Goal: Task Accomplishment & Management: Use online tool/utility

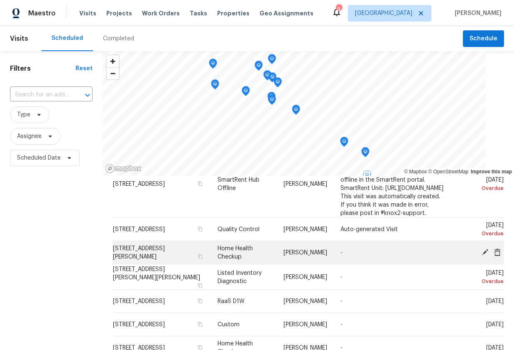
scroll to position [249, 0]
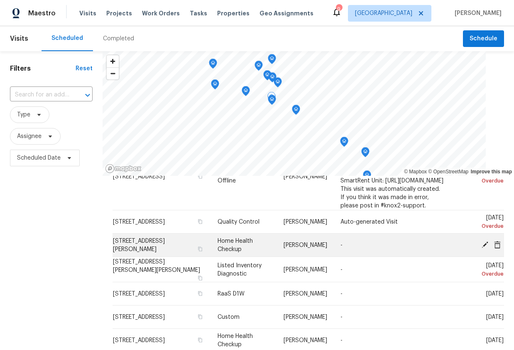
click at [481, 240] on icon at bounding box center [484, 243] width 7 height 7
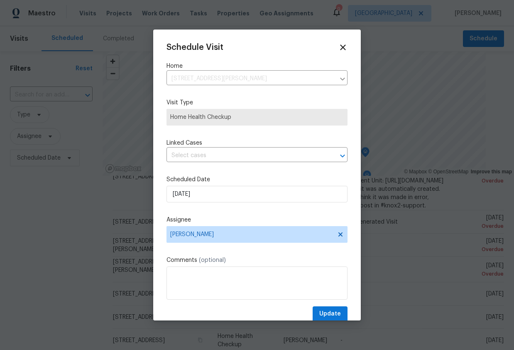
click at [229, 179] on label "Scheduled Date" at bounding box center [257, 179] width 181 height 8
click at [233, 190] on input "10/2/2025" at bounding box center [257, 194] width 181 height 17
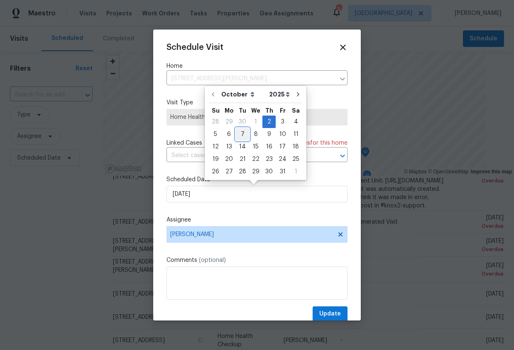
click at [247, 135] on div "7" at bounding box center [242, 134] width 13 height 12
type input "10/7/2025"
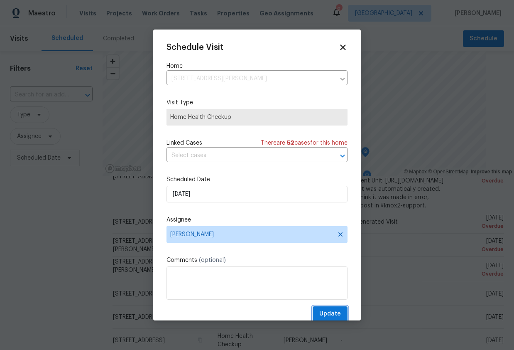
click at [324, 310] on span "Update" at bounding box center [330, 314] width 22 height 10
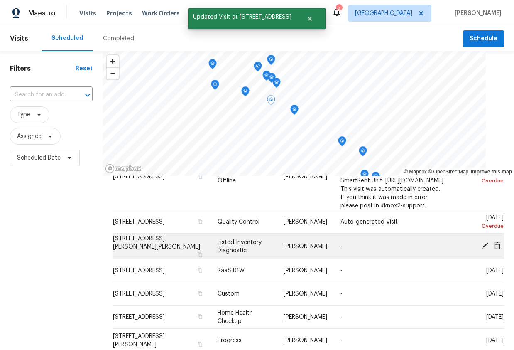
click at [481, 242] on icon at bounding box center [484, 245] width 7 height 7
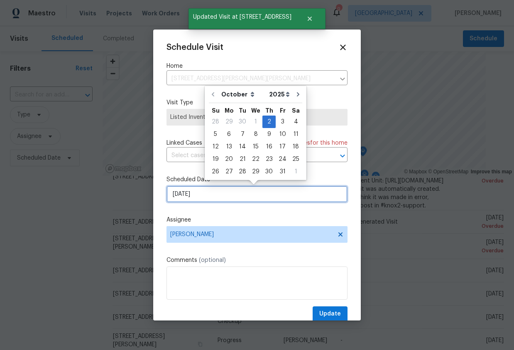
click at [208, 191] on input "10/2/2025" at bounding box center [257, 194] width 181 height 17
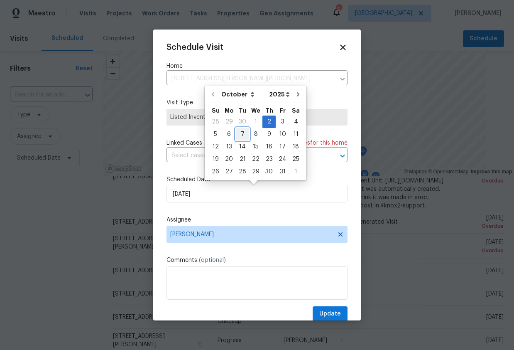
click at [245, 134] on div "7" at bounding box center [242, 134] width 13 height 12
type input "10/7/2025"
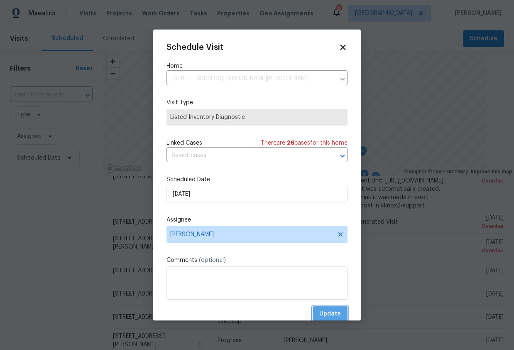
click at [330, 307] on button "Update" at bounding box center [330, 313] width 35 height 15
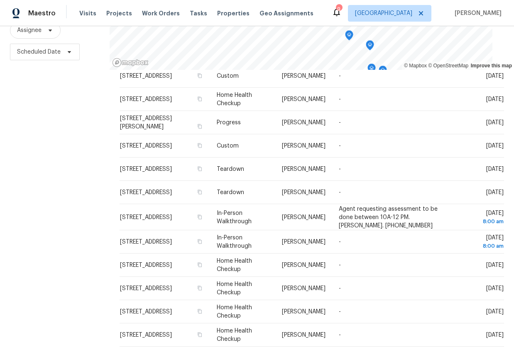
scroll to position [112, 0]
click at [333, 349] on icon at bounding box center [336, 356] width 7 height 7
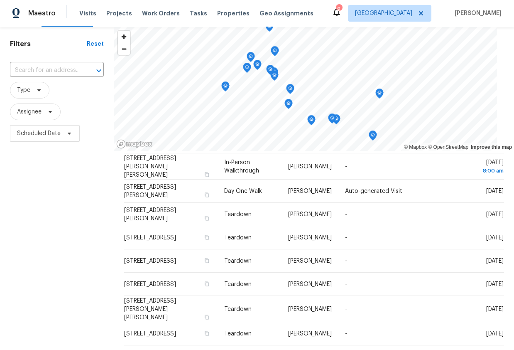
scroll to position [0, 0]
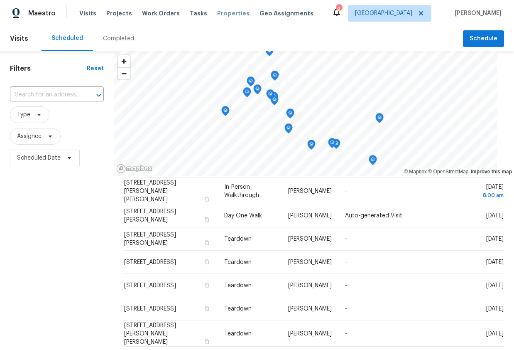
click at [217, 12] on span "Properties" at bounding box center [233, 13] width 32 height 8
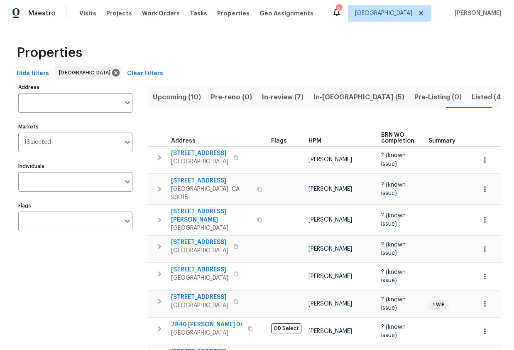
click at [316, 141] on span "HPM" at bounding box center [315, 141] width 13 height 6
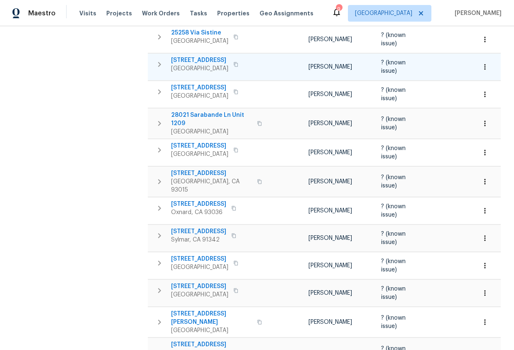
scroll to position [457, 0]
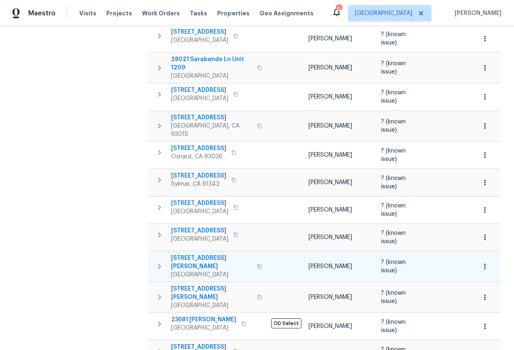
drag, startPoint x: 119, startPoint y: 256, endPoint x: 184, endPoint y: 261, distance: 65.0
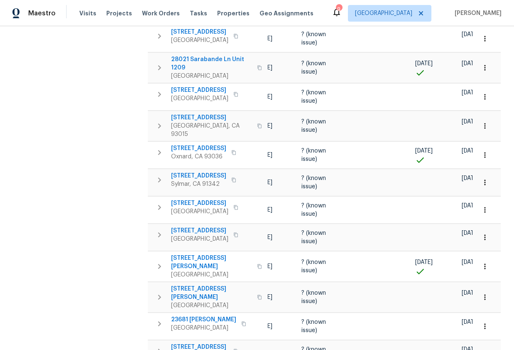
scroll to position [0, 0]
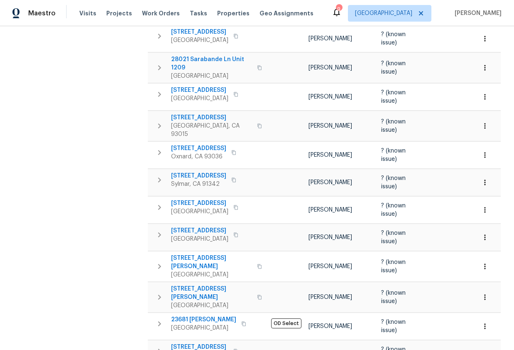
drag, startPoint x: 220, startPoint y: 289, endPoint x: 110, endPoint y: 284, distance: 109.8
click at [107, 277] on div "Address Address Markets 1 Selected Markets Individuals Individuals Flags Flags" at bounding box center [80, 20] width 125 height 790
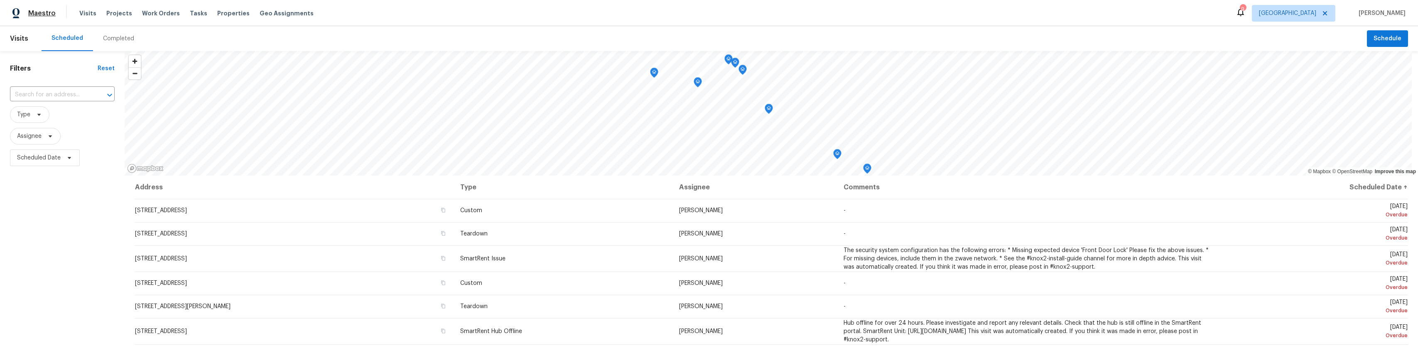
click at [47, 12] on span "Maestro" at bounding box center [41, 13] width 27 height 8
click at [1347, 8] on div "9 Los Angeles Luis Pedro Ocampo Alvizuris" at bounding box center [1321, 13] width 170 height 17
click at [1355, 12] on span "[PERSON_NAME]" at bounding box center [1380, 13] width 50 height 8
click at [272, 15] on span "Geo Assignments" at bounding box center [287, 13] width 54 height 8
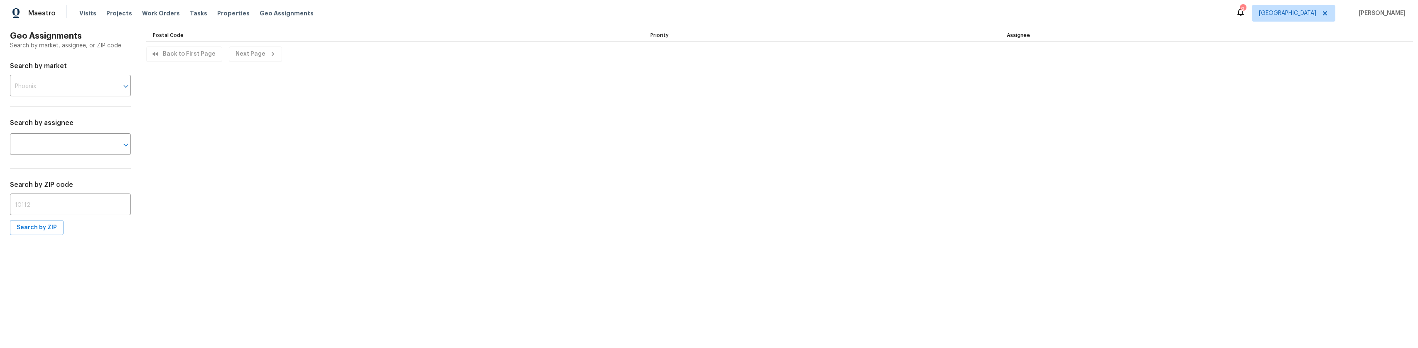
click at [223, 12] on span "Properties" at bounding box center [233, 13] width 32 height 8
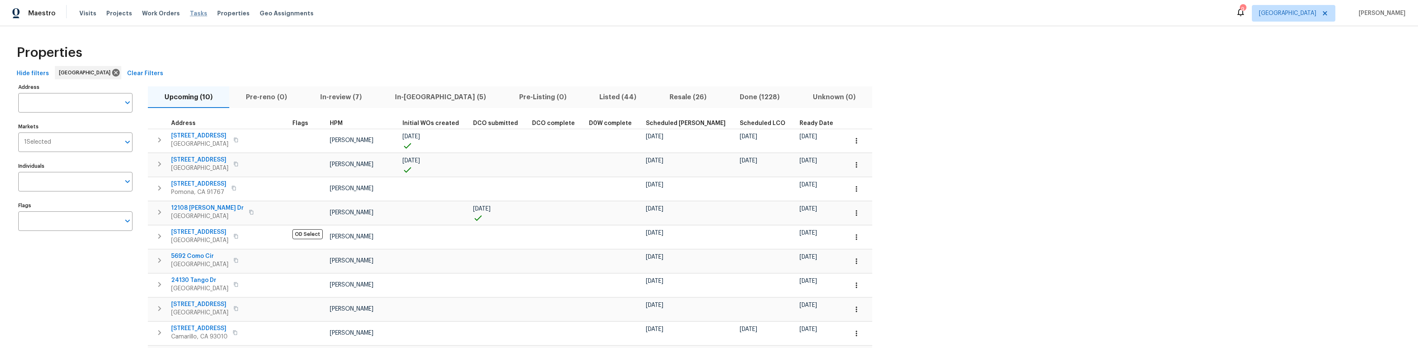
click at [191, 15] on span "Tasks" at bounding box center [198, 13] width 17 height 6
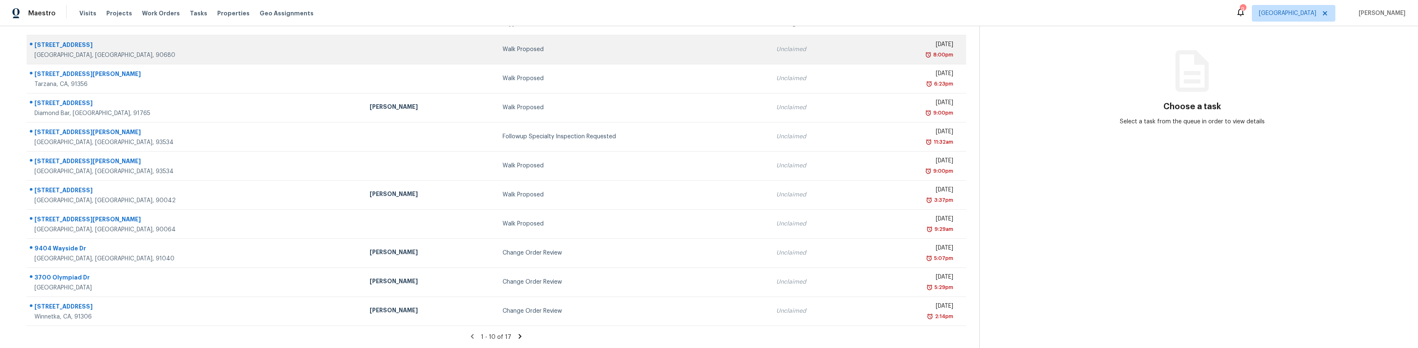
scroll to position [91, 0]
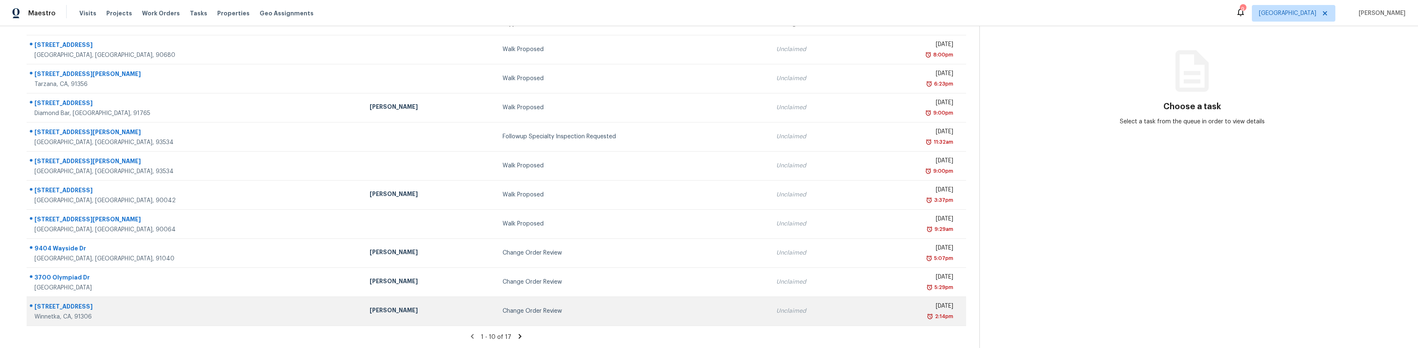
click at [363, 312] on td "[PERSON_NAME]" at bounding box center [429, 311] width 133 height 29
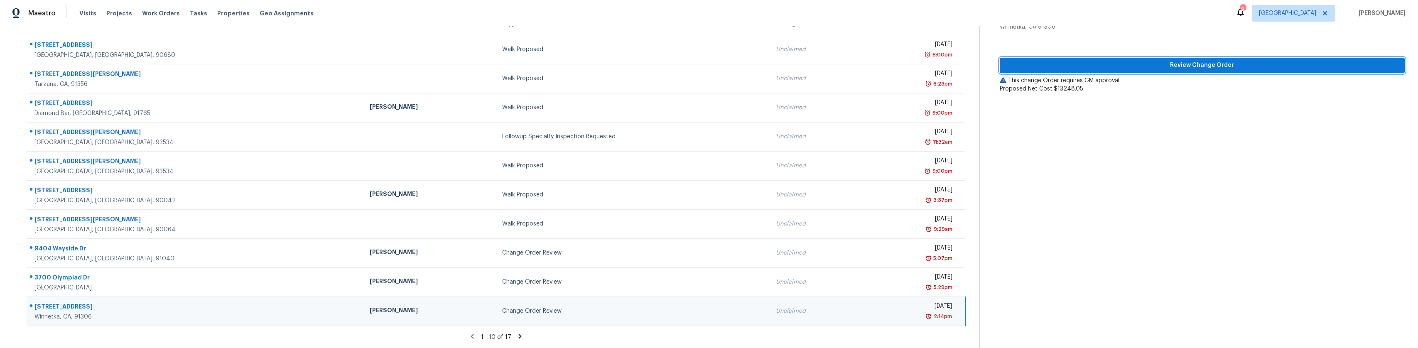
click at [1116, 62] on span "Review Change Order" at bounding box center [1202, 65] width 392 height 10
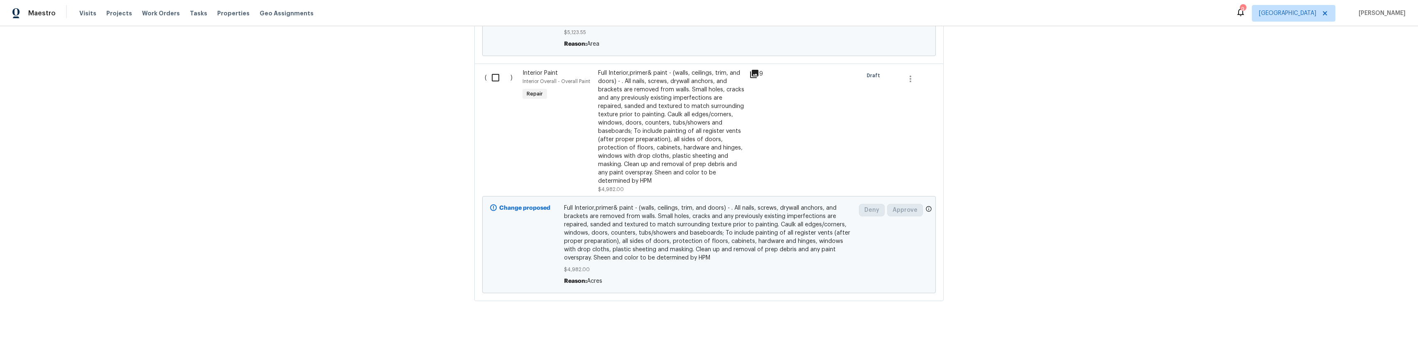
scroll to position [1204, 0]
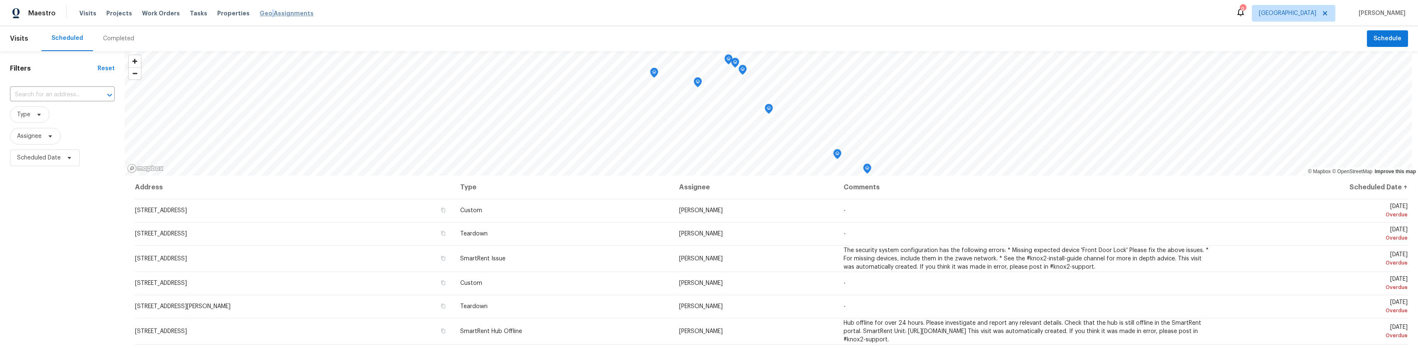
click at [260, 13] on span "Geo Assignments" at bounding box center [287, 13] width 54 height 8
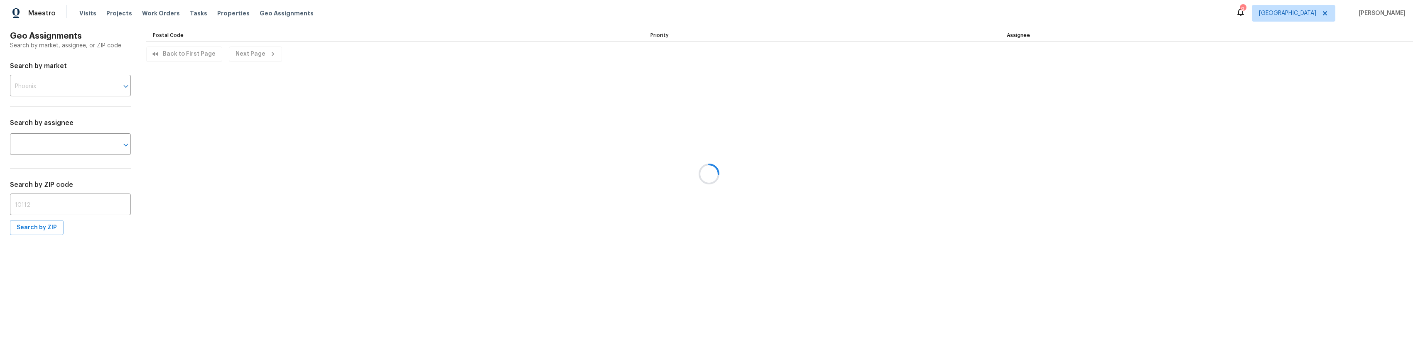
click at [196, 13] on div at bounding box center [709, 174] width 1418 height 348
click at [186, 13] on div at bounding box center [709, 174] width 1418 height 348
click at [190, 16] on div "Tasks" at bounding box center [198, 13] width 17 height 9
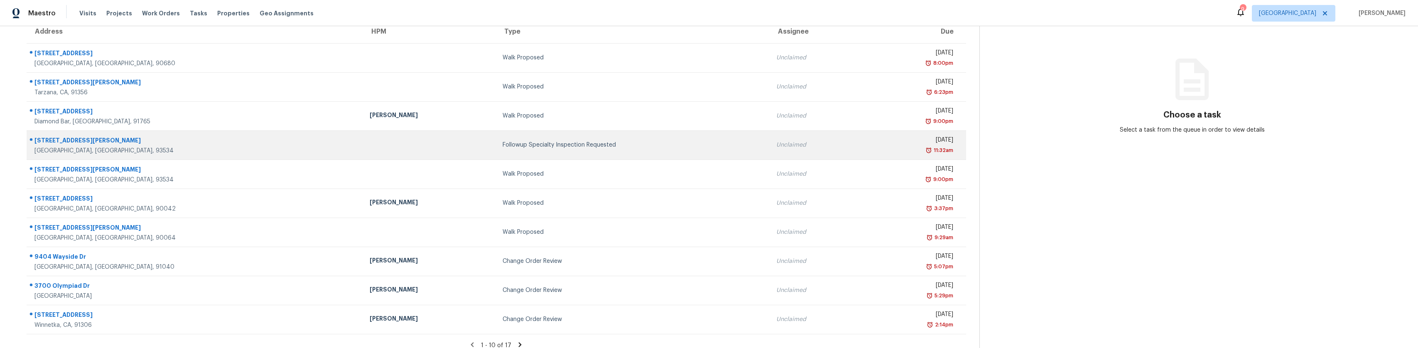
scroll to position [91, 0]
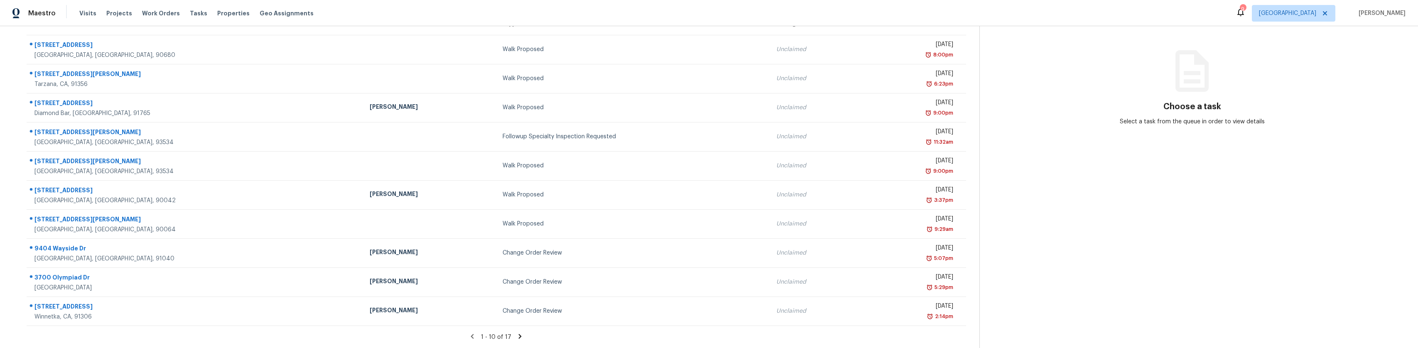
click at [519, 334] on icon at bounding box center [520, 336] width 3 height 5
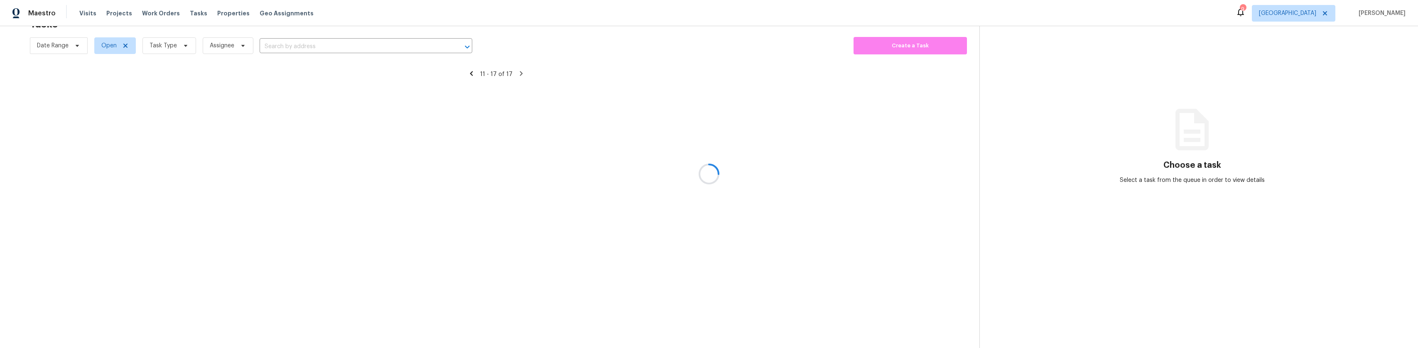
scroll to position [32, 0]
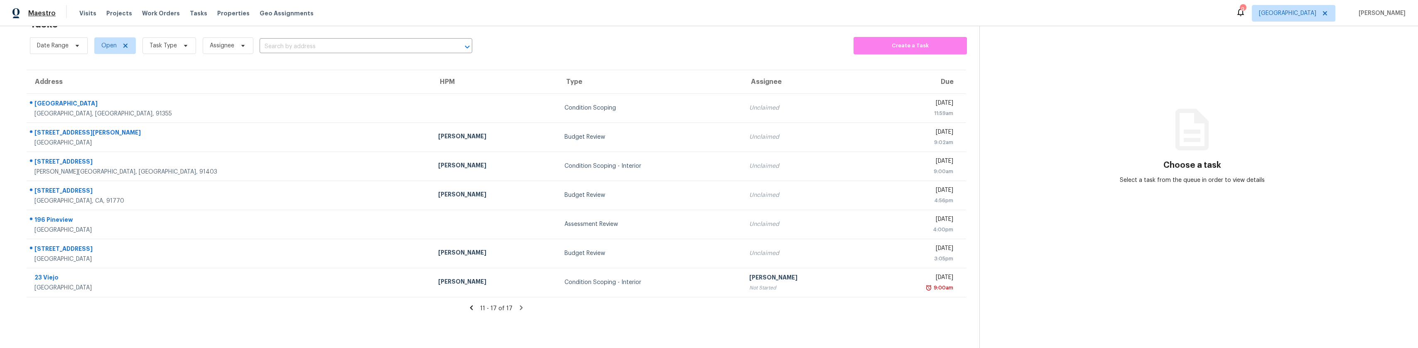
click at [46, 14] on span "Maestro" at bounding box center [41, 13] width 27 height 8
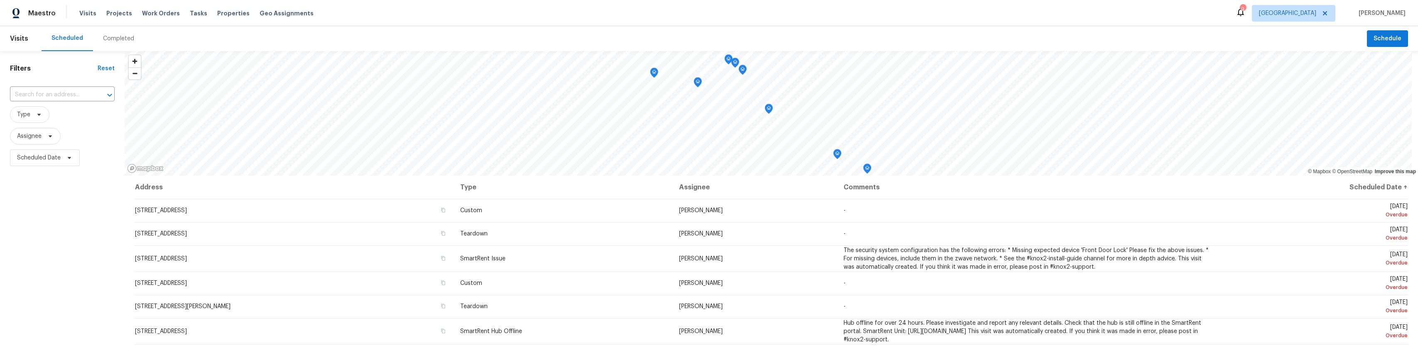
click at [1236, 13] on icon at bounding box center [1241, 12] width 10 height 10
